Goal: Find specific page/section: Find specific page/section

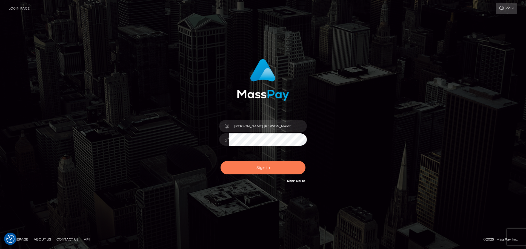
click at [266, 170] on button "Sign in" at bounding box center [262, 167] width 85 height 13
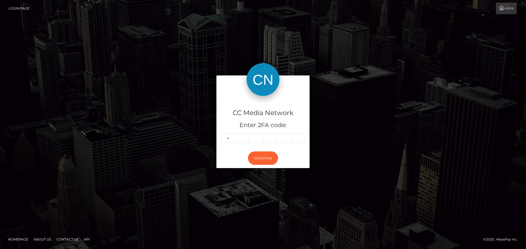
type input "0"
type input "2"
type input "0"
type input "1"
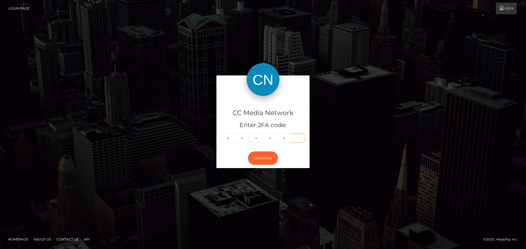
type input "8"
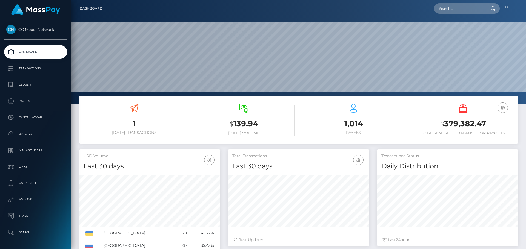
scroll to position [97, 141]
click at [461, 7] on input "text" at bounding box center [459, 8] width 51 height 10
paste input "[EMAIL_ADDRESS][DOMAIN_NAME]"
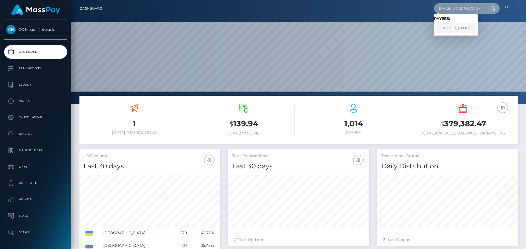
type input "[EMAIL_ADDRESS][DOMAIN_NAME]"
click at [453, 29] on link "Aleksandr Vladimirovich Kryuchkov" at bounding box center [456, 28] width 44 height 10
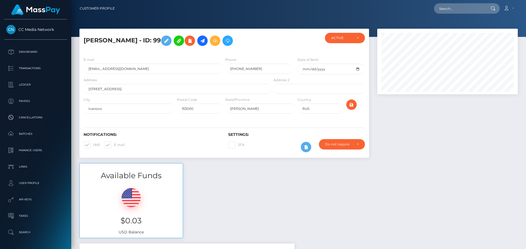
scroll to position [66, 141]
